Goal: Task Accomplishment & Management: Use online tool/utility

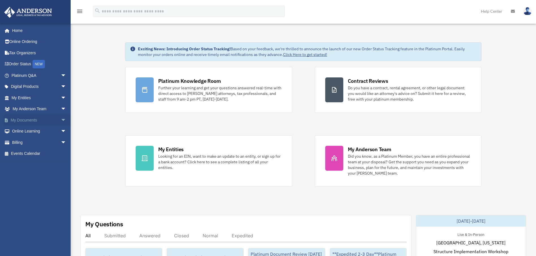
click at [28, 120] on link "My Documents arrow_drop_down" at bounding box center [39, 120] width 71 height 11
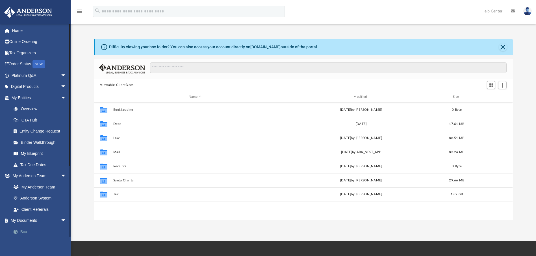
scroll to position [124, 415]
click at [23, 232] on link "Box" at bounding box center [41, 231] width 67 height 11
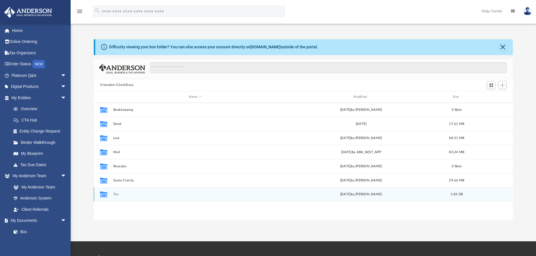
click at [117, 194] on button "Tax" at bounding box center [195, 195] width 164 height 4
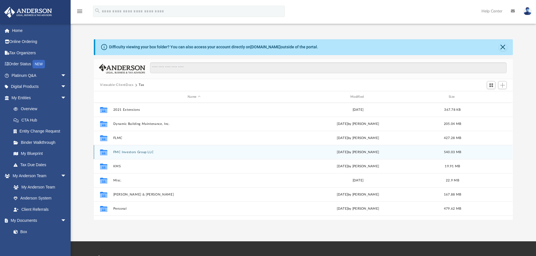
click at [116, 155] on div "Collaborated Folder FMC Investors Group LLC [DATE] by [PERSON_NAME] 540.03 MB" at bounding box center [303, 152] width 419 height 14
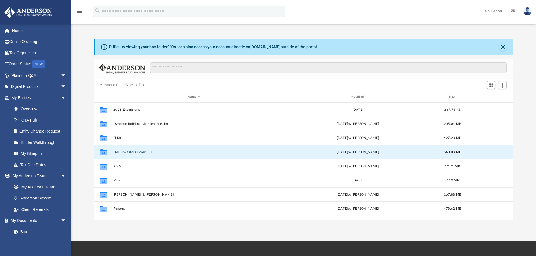
click at [126, 152] on button "FMC Investors Group LLC" at bounding box center [194, 152] width 162 height 4
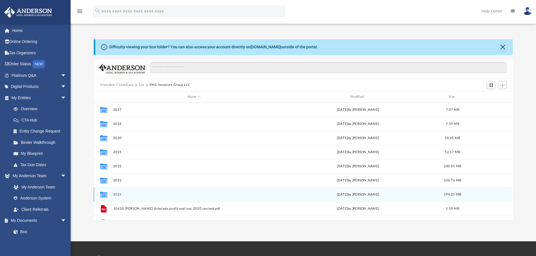
click at [120, 195] on button "2024" at bounding box center [194, 195] width 162 height 4
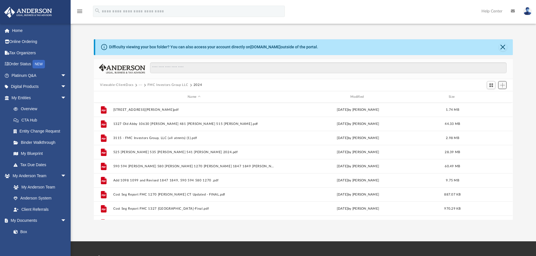
click at [504, 85] on span "Add" at bounding box center [503, 85] width 5 height 5
click at [492, 98] on li "Upload" at bounding box center [495, 97] width 18 height 6
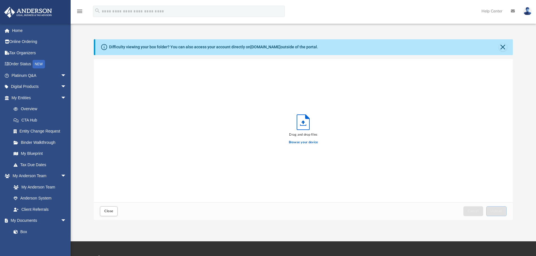
scroll to position [139, 415]
click at [313, 141] on label "Browse your device" at bounding box center [303, 142] width 29 height 5
click at [0, 0] on input "Browse your device" at bounding box center [0, 0] width 0 height 0
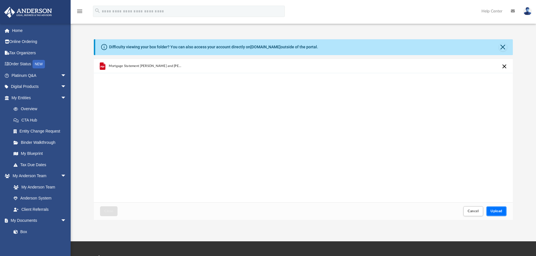
click at [491, 213] on span "Upload" at bounding box center [497, 211] width 12 height 3
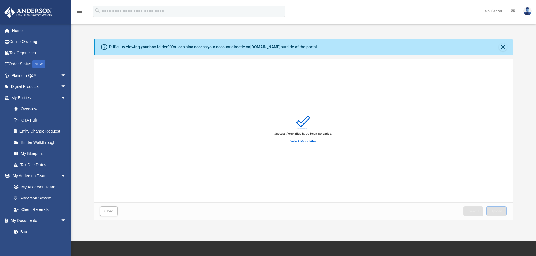
click at [298, 141] on label "Select More Files" at bounding box center [304, 141] width 26 height 5
click at [0, 0] on input "Select More Files" at bounding box center [0, 0] width 0 height 0
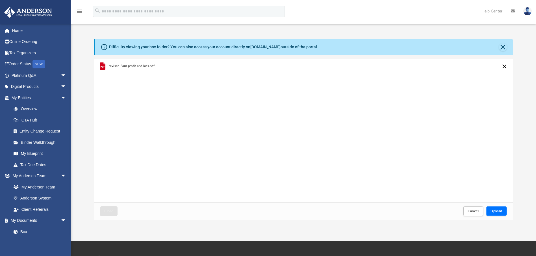
click at [501, 208] on button "Upload" at bounding box center [497, 211] width 20 height 10
